Goal: Task Accomplishment & Management: Use online tool/utility

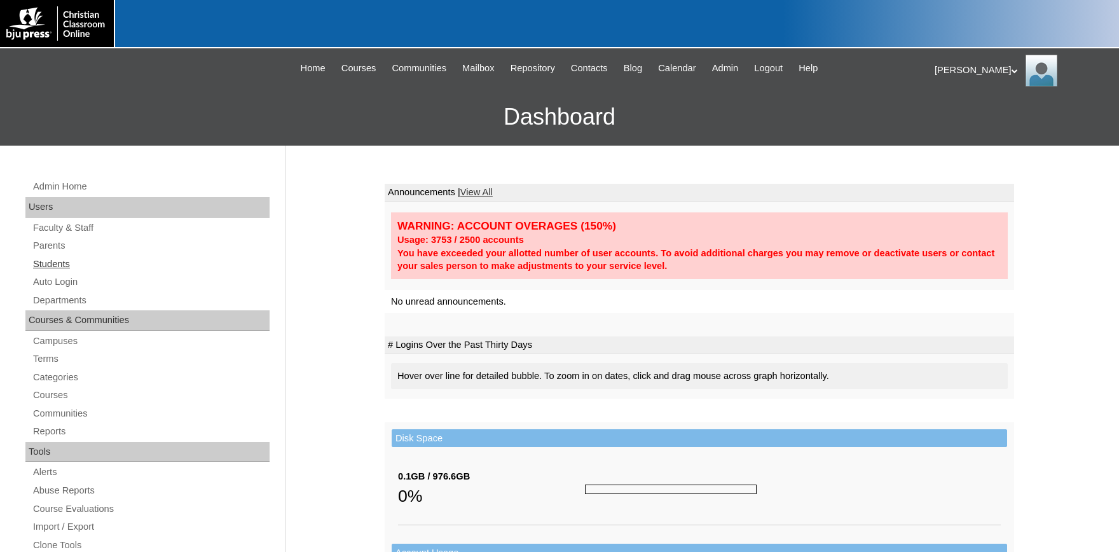
click at [60, 264] on link "Students" at bounding box center [151, 264] width 238 height 16
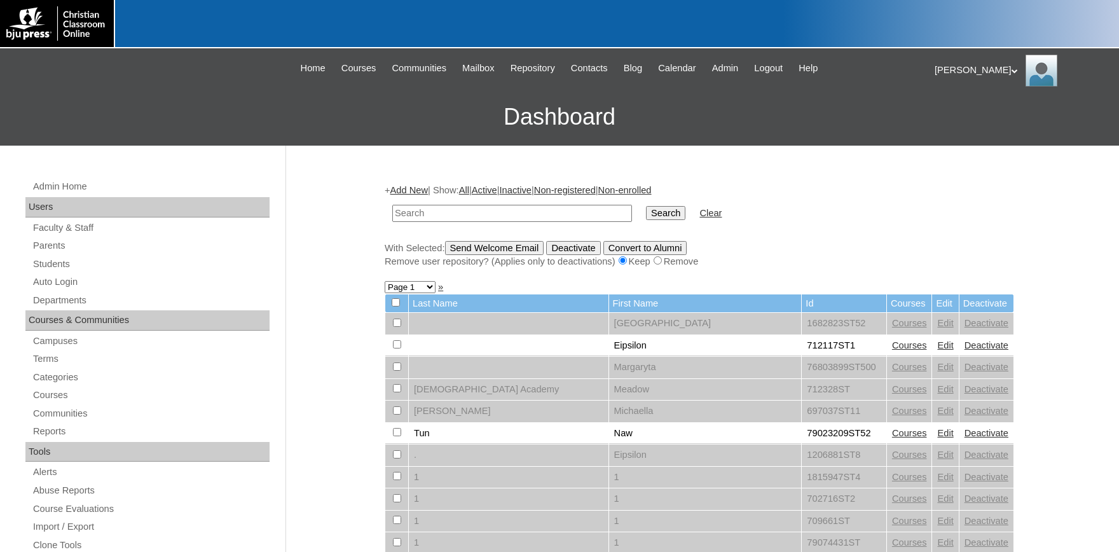
click at [477, 214] on input "text" at bounding box center [512, 213] width 240 height 17
type input "[PERSON_NAME]"
click at [646, 206] on input "Search" at bounding box center [665, 213] width 39 height 14
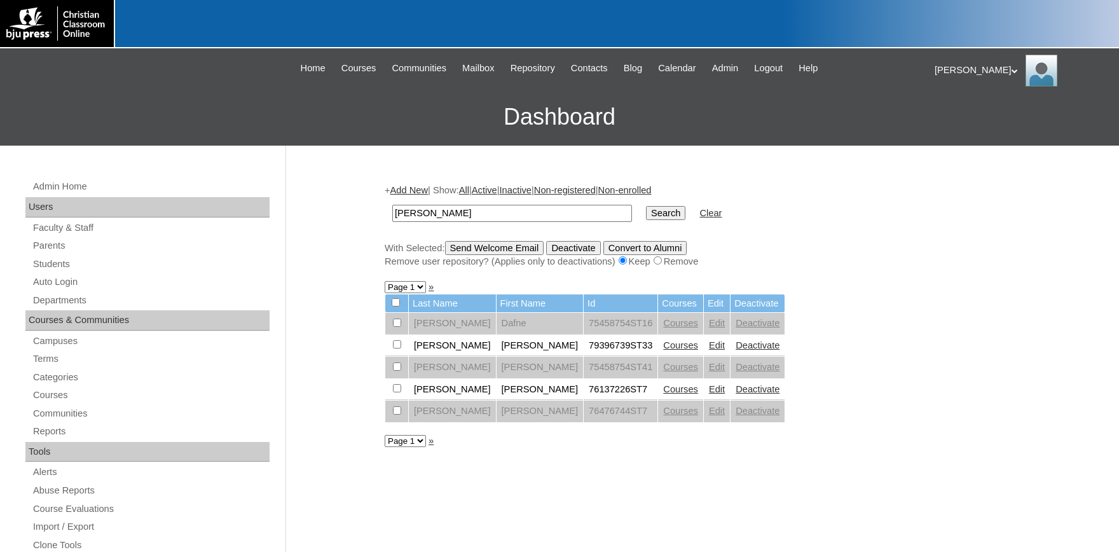
click at [709, 348] on link "Edit" at bounding box center [717, 345] width 16 height 10
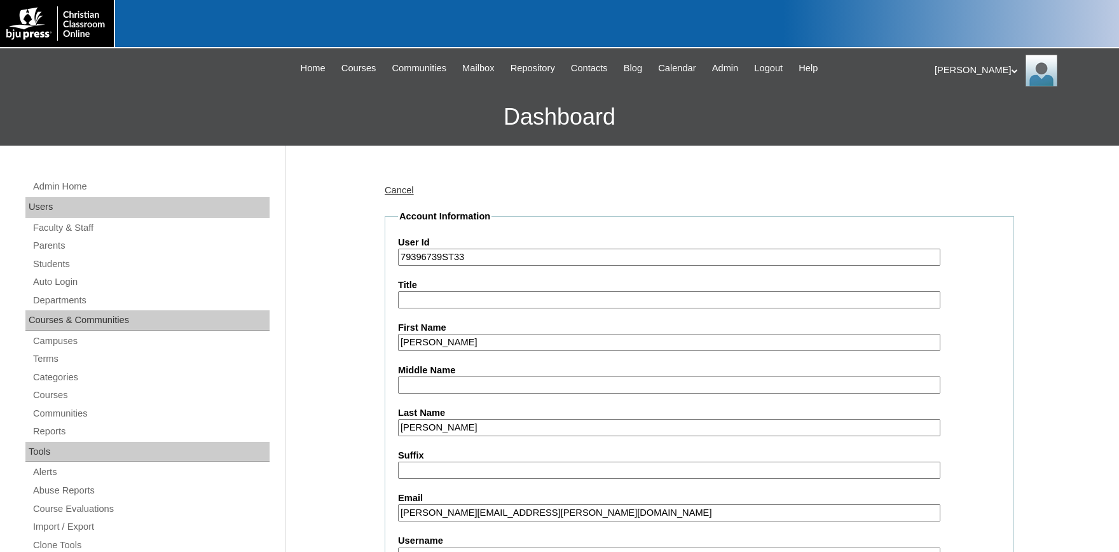
drag, startPoint x: 421, startPoint y: 254, endPoint x: 379, endPoint y: 249, distance: 42.2
click at [398, 249] on input "79396739ST33" at bounding box center [669, 257] width 542 height 17
click at [64, 284] on link "Auto Login" at bounding box center [151, 282] width 238 height 16
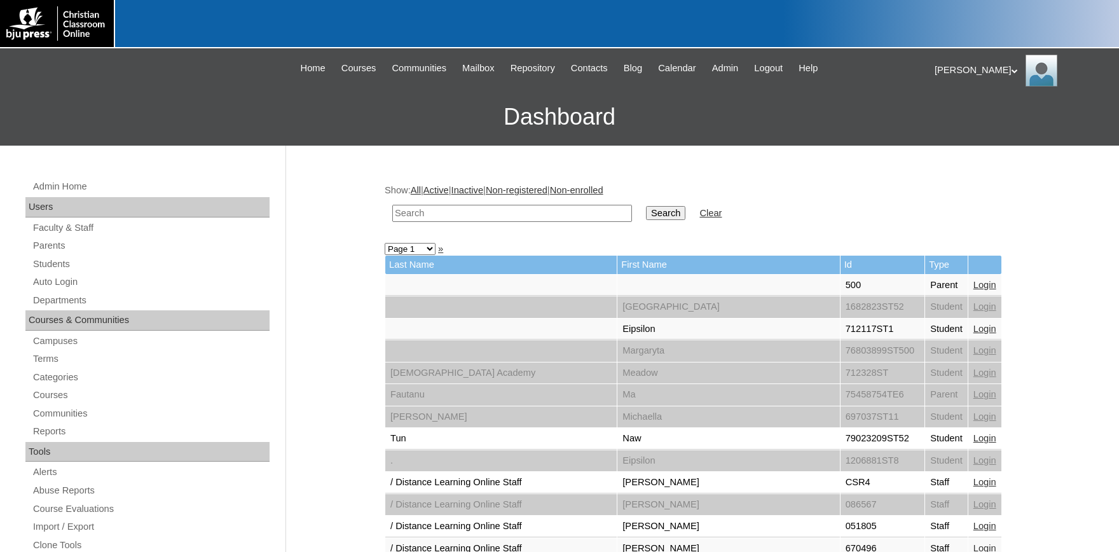
paste input "79396739ST33"
type input "79396739ST33"
click at [646, 207] on input "Search" at bounding box center [665, 213] width 39 height 14
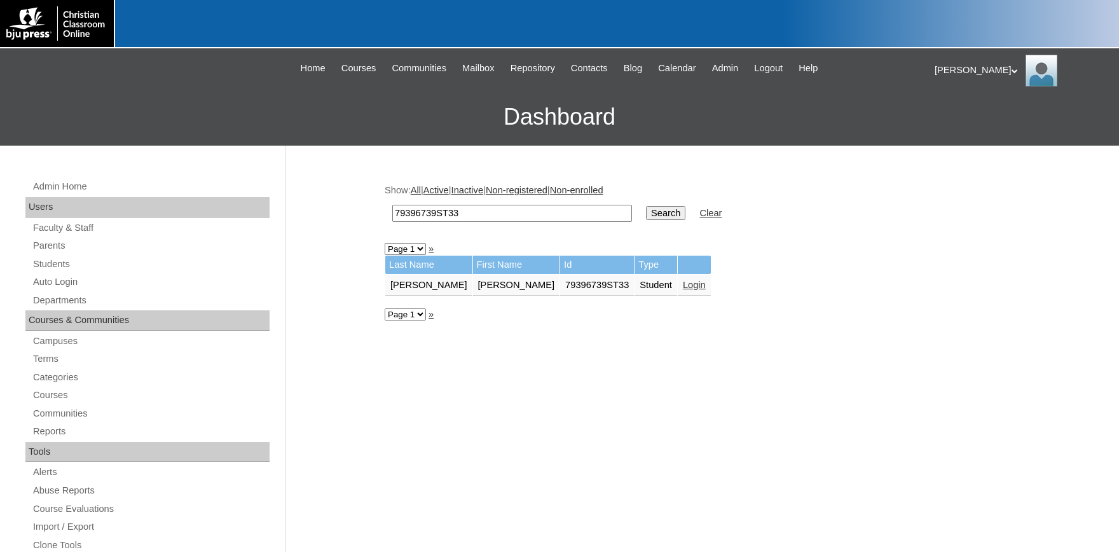
click at [683, 288] on link "Login" at bounding box center [694, 285] width 23 height 10
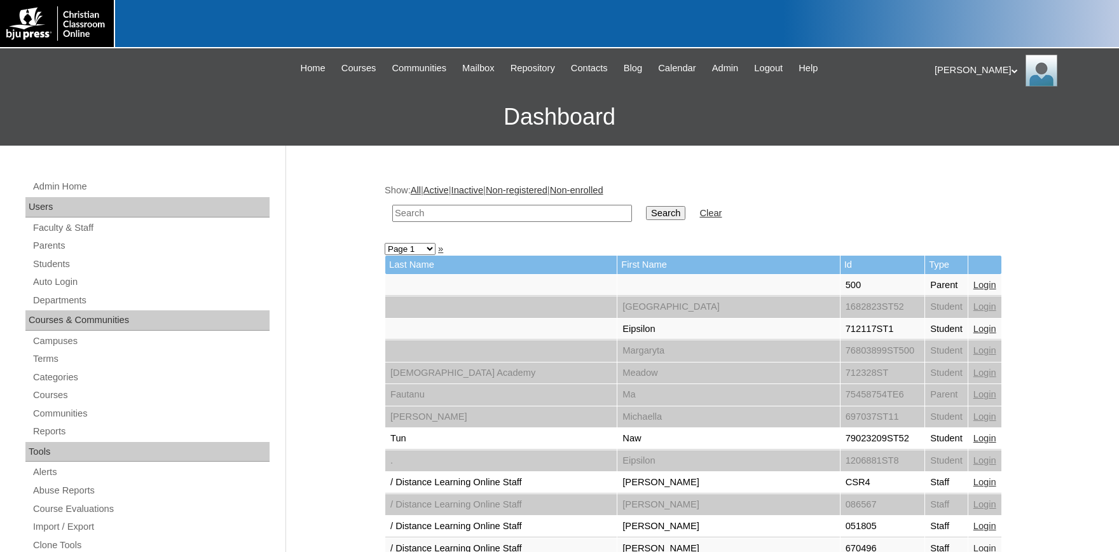
click at [447, 214] on input "text" at bounding box center [512, 213] width 240 height 17
type input "[PERSON_NAME]"
click at [646, 206] on input "Search" at bounding box center [665, 213] width 39 height 14
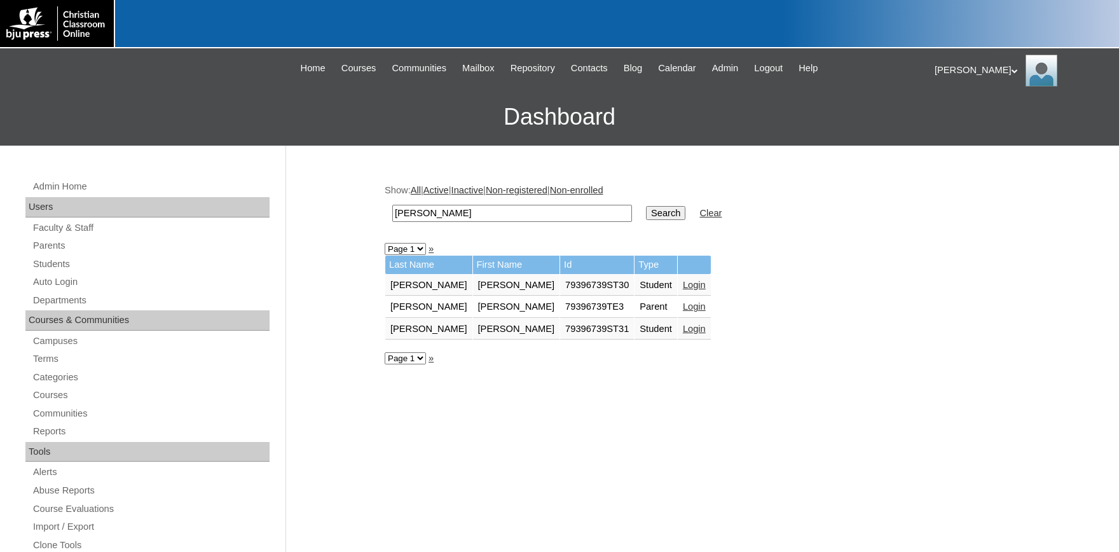
click at [683, 331] on link "Login" at bounding box center [694, 329] width 23 height 10
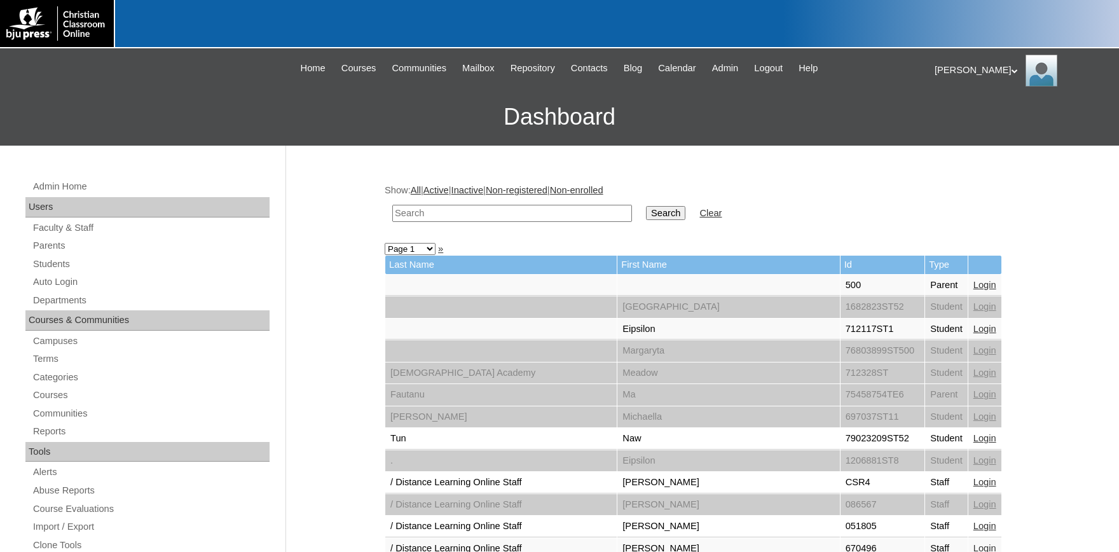
click at [429, 214] on input "text" at bounding box center [512, 213] width 240 height 17
type input "[PERSON_NAME]"
click at [646, 206] on input "Search" at bounding box center [665, 213] width 39 height 14
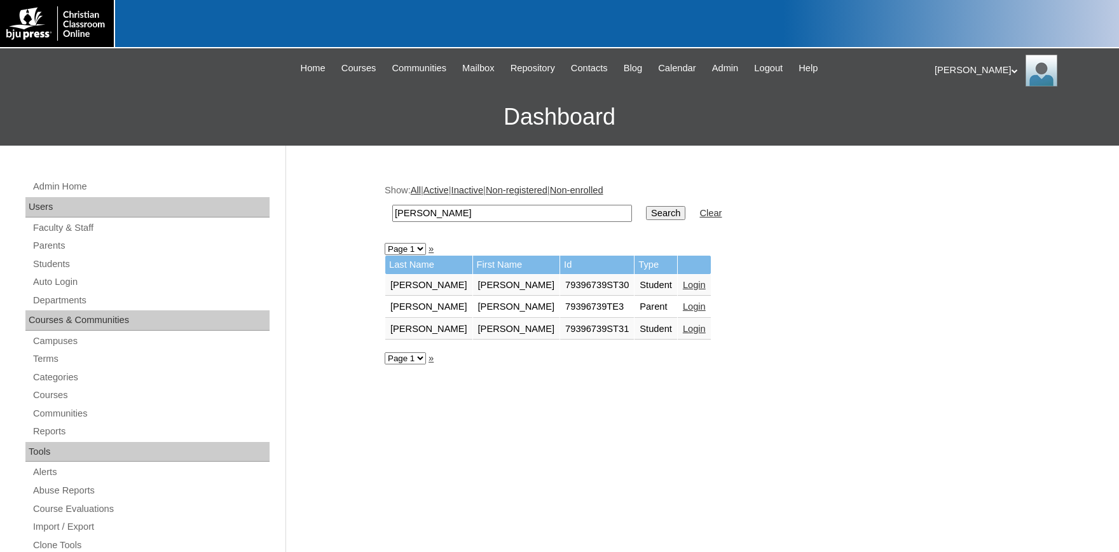
click at [683, 285] on link "Login" at bounding box center [694, 285] width 23 height 10
